Goal: Task Accomplishment & Management: Manage account settings

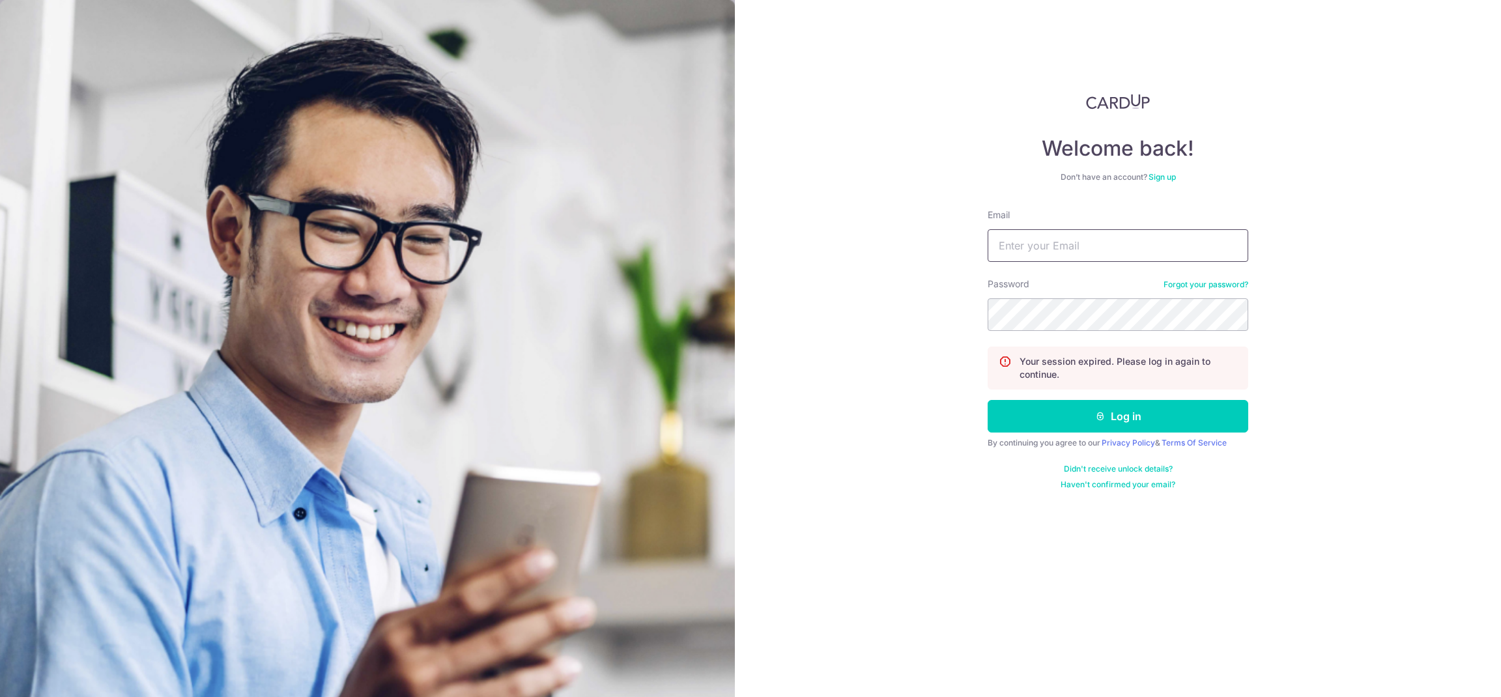
click at [1100, 250] on input "Email" at bounding box center [1118, 245] width 261 height 33
paste input "[EMAIL_ADDRESS][DOMAIN_NAME]"
type input "[EMAIL_ADDRESS][DOMAIN_NAME]"
click at [1191, 406] on button "Log in" at bounding box center [1118, 416] width 261 height 33
drag, startPoint x: 1086, startPoint y: 240, endPoint x: 1077, endPoint y: 263, distance: 24.3
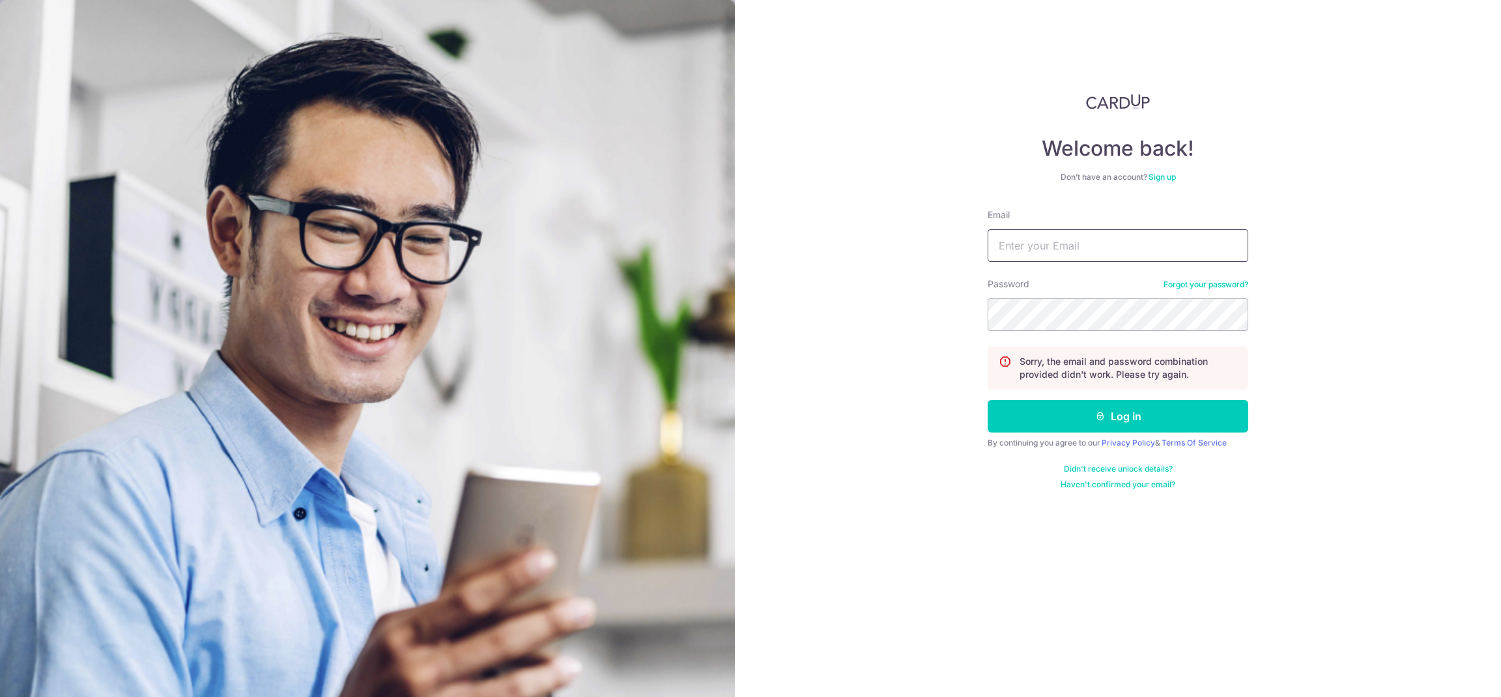
click at [1086, 240] on input "Email" at bounding box center [1118, 245] width 261 height 33
paste input "[EMAIL_ADDRESS][DOMAIN_NAME]"
type input "[EMAIL_ADDRESS][DOMAIN_NAME]"
click at [1084, 424] on button "Log in" at bounding box center [1118, 416] width 261 height 33
click at [1125, 230] on input "Email" at bounding box center [1118, 245] width 261 height 33
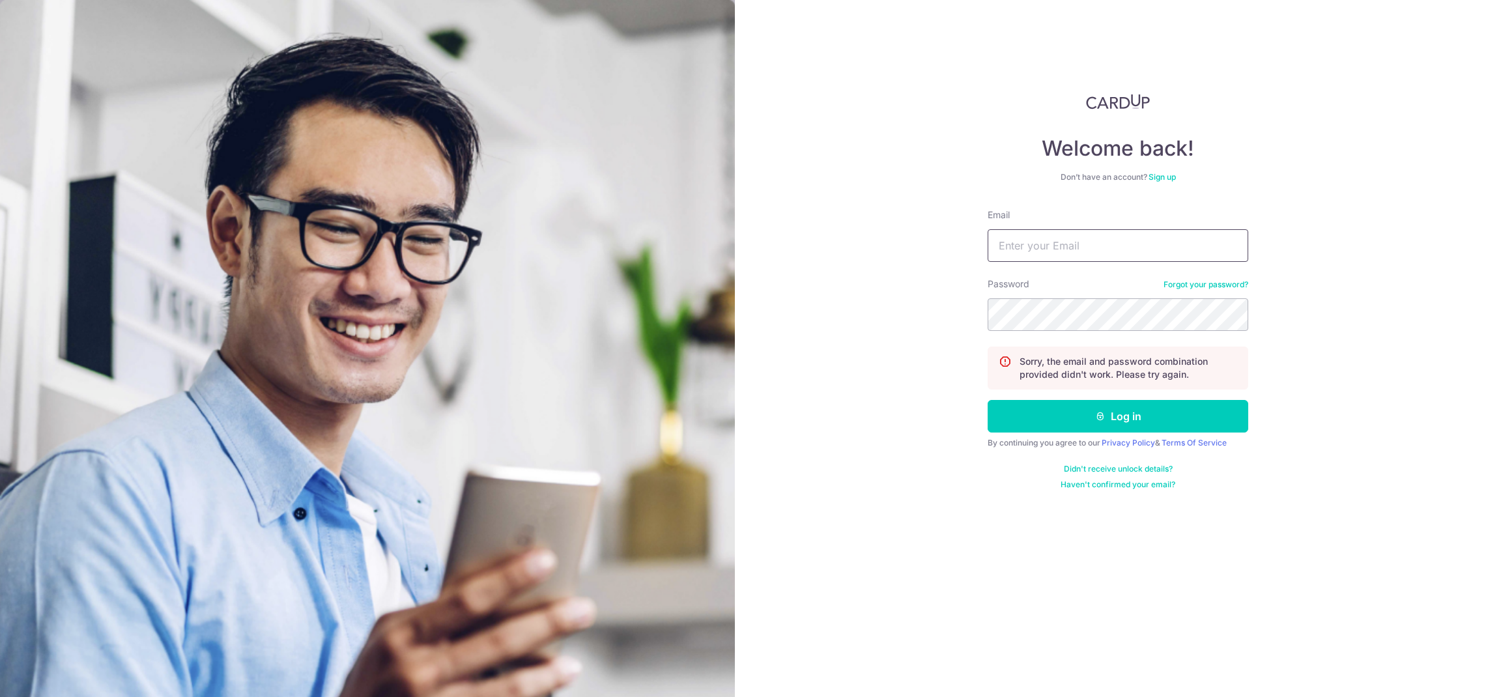
paste input "[EMAIL_ADDRESS][DOMAIN_NAME]"
type input "[EMAIL_ADDRESS][DOMAIN_NAME]"
click at [1205, 418] on button "Log in" at bounding box center [1118, 416] width 261 height 33
click at [1133, 248] on input "Email" at bounding box center [1118, 245] width 261 height 33
paste input "[EMAIL_ADDRESS][DOMAIN_NAME]"
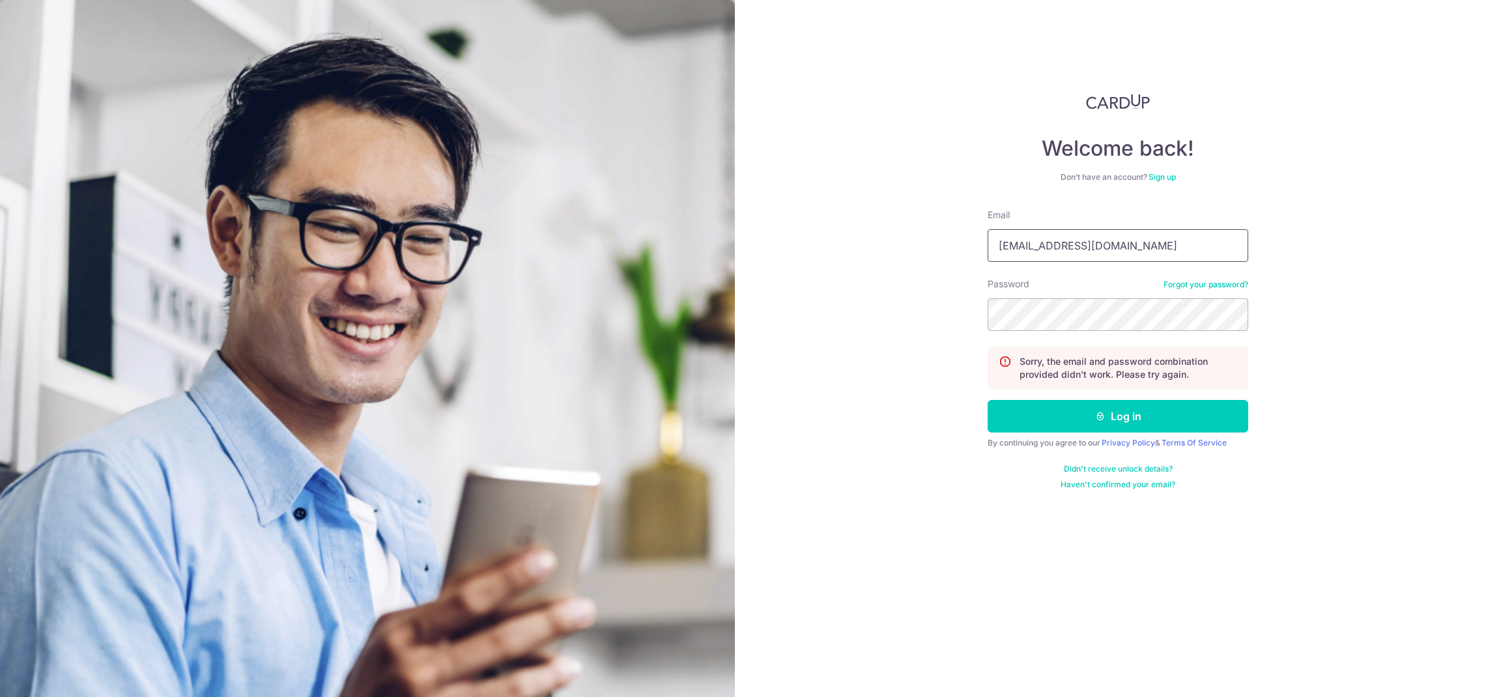
type input "[EMAIL_ADDRESS][DOMAIN_NAME]"
click at [1160, 410] on button "Log in" at bounding box center [1118, 416] width 261 height 33
click at [1221, 288] on link "Forgot your password?" at bounding box center [1206, 285] width 85 height 10
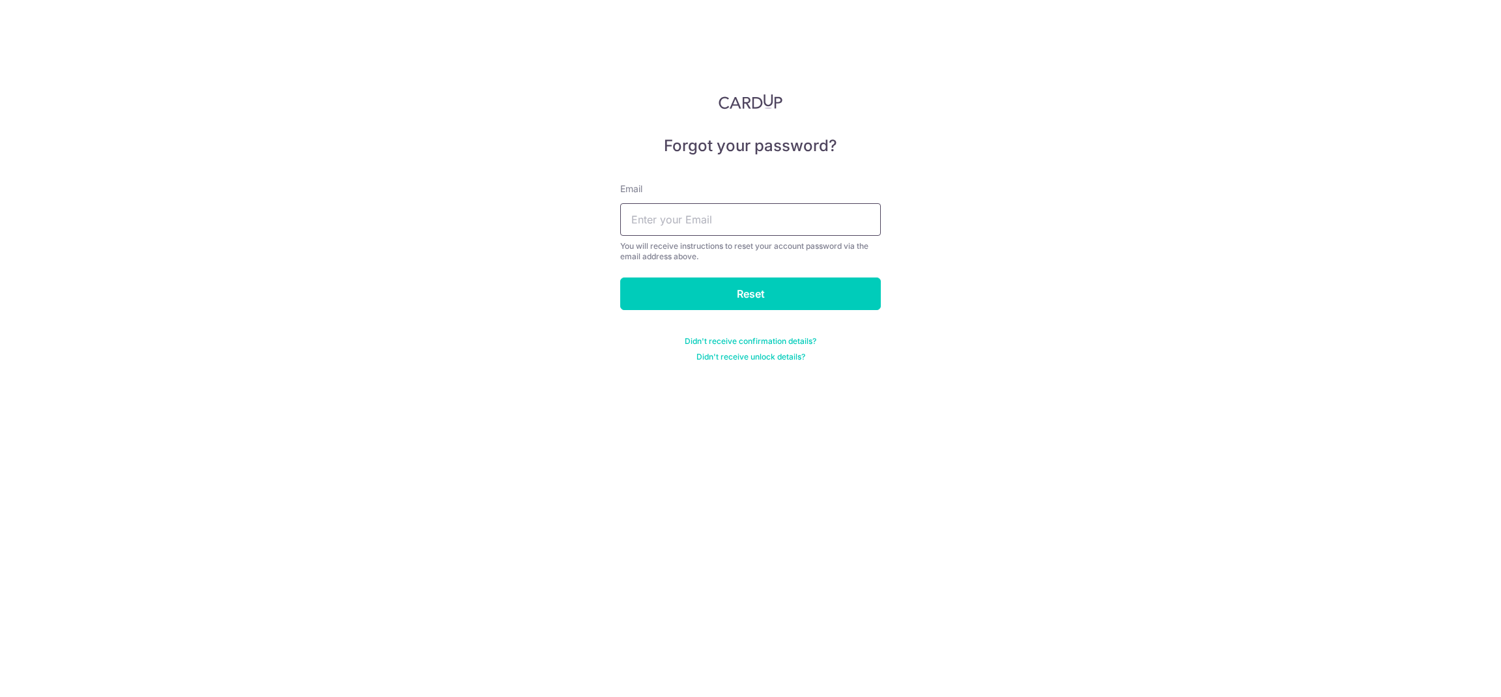
click at [687, 218] on input "text" at bounding box center [750, 219] width 261 height 33
paste input "adaliacuepl@yahoo.com"
type input "adaliacuepl@yahoo.com"
click at [707, 301] on input "Reset" at bounding box center [750, 294] width 261 height 33
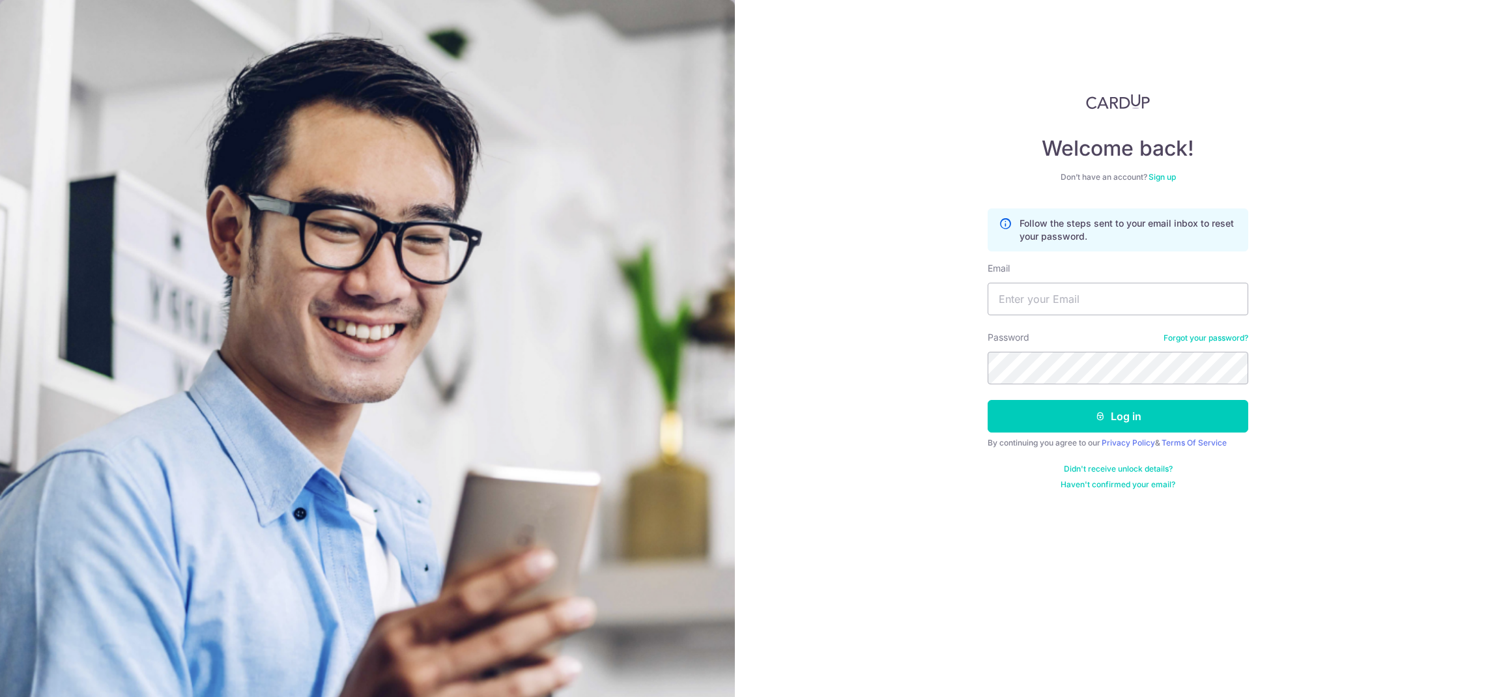
click at [1233, 336] on link "Forgot your password?" at bounding box center [1206, 338] width 85 height 10
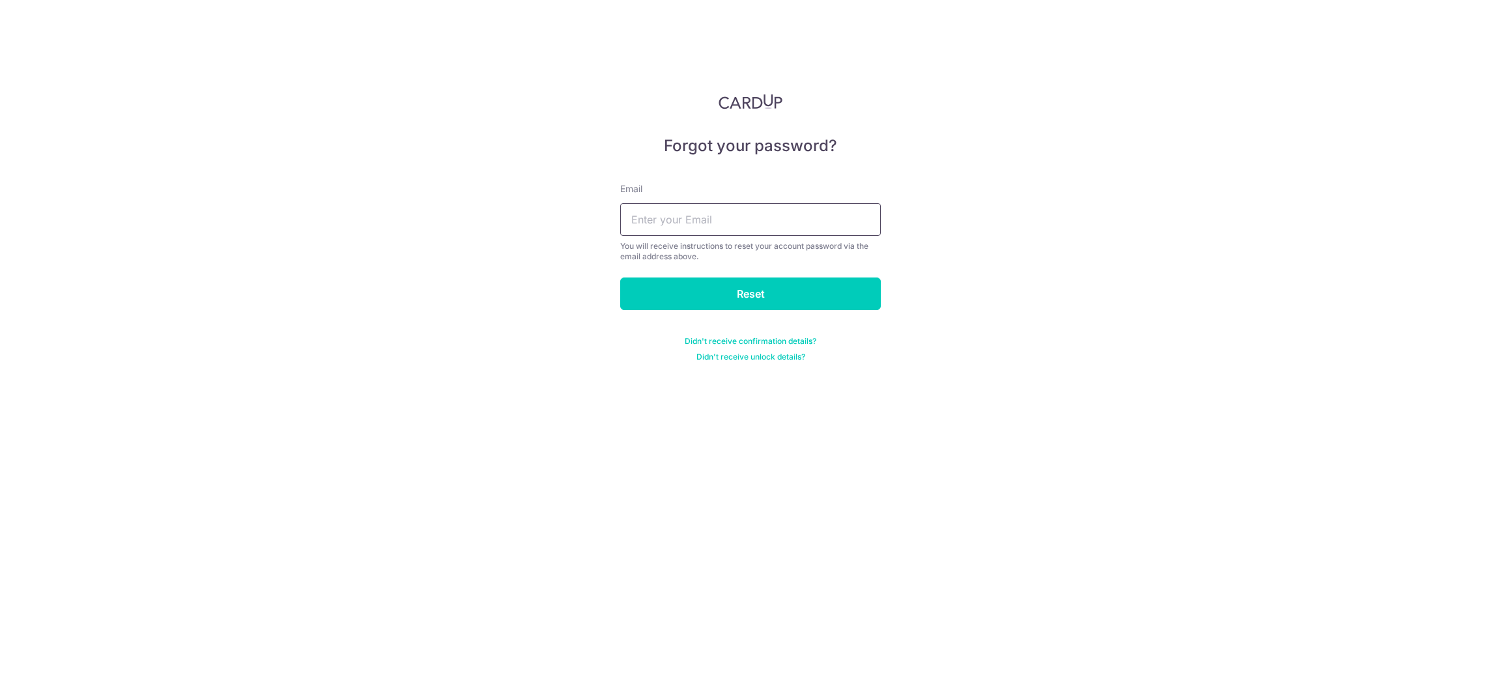
click at [844, 221] on input "text" at bounding box center [750, 219] width 261 height 33
click at [747, 228] on input "text" at bounding box center [750, 219] width 261 height 33
paste input "adaliacuepl@yahoo.com"
type input "adaliacuepl@yahoo.com"
click at [854, 295] on input "Reset" at bounding box center [750, 294] width 261 height 33
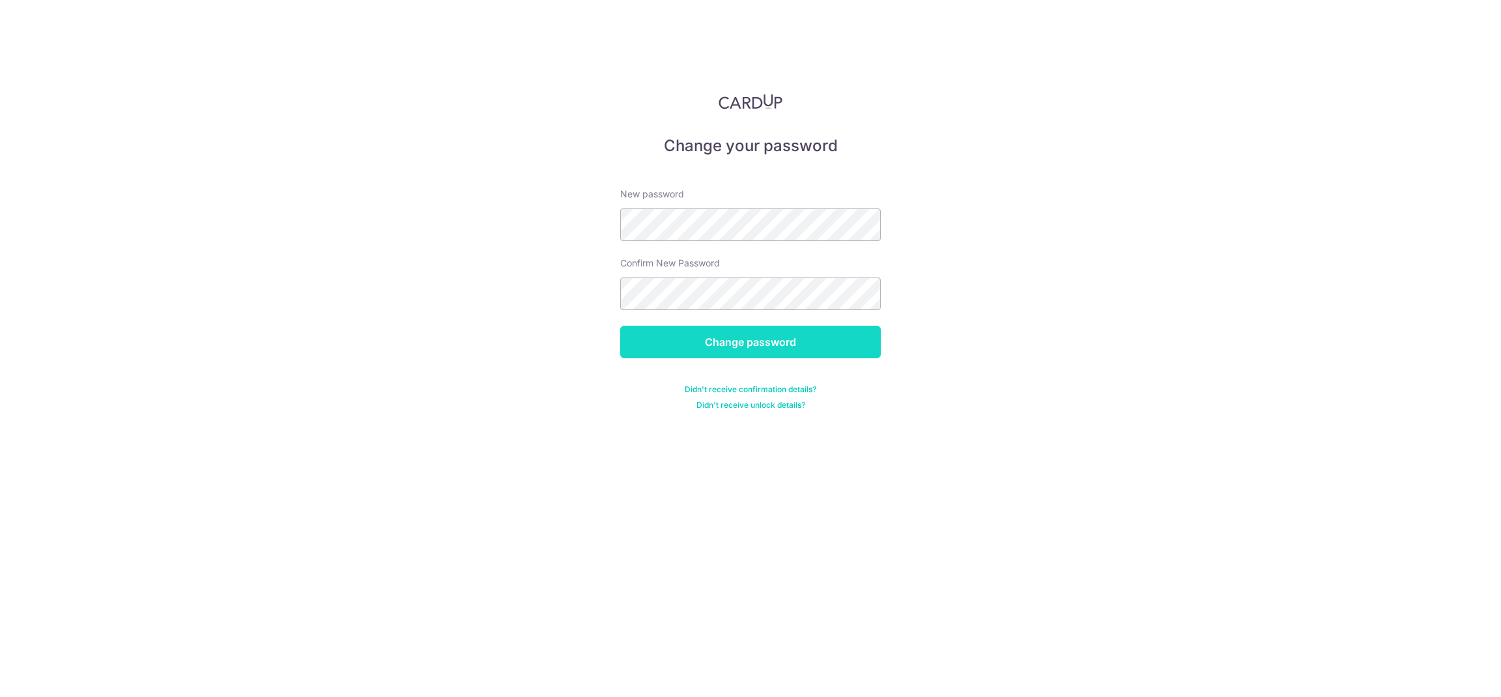
click at [744, 339] on input "Change password" at bounding box center [750, 342] width 261 height 33
